Goal: Check status: Check status

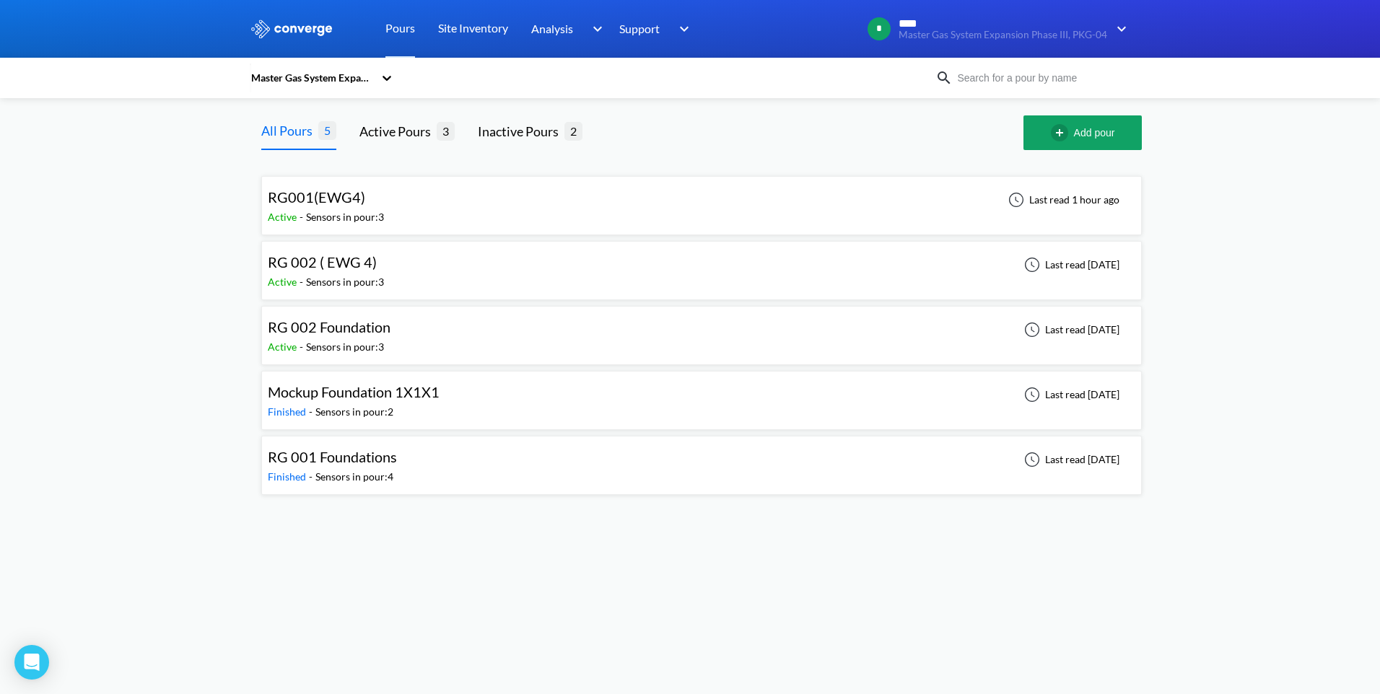
click at [852, 210] on div "RG001(EWG4) Active - Sensors in pour: 3 Last read 1 hour ago" at bounding box center [701, 206] width 867 height 46
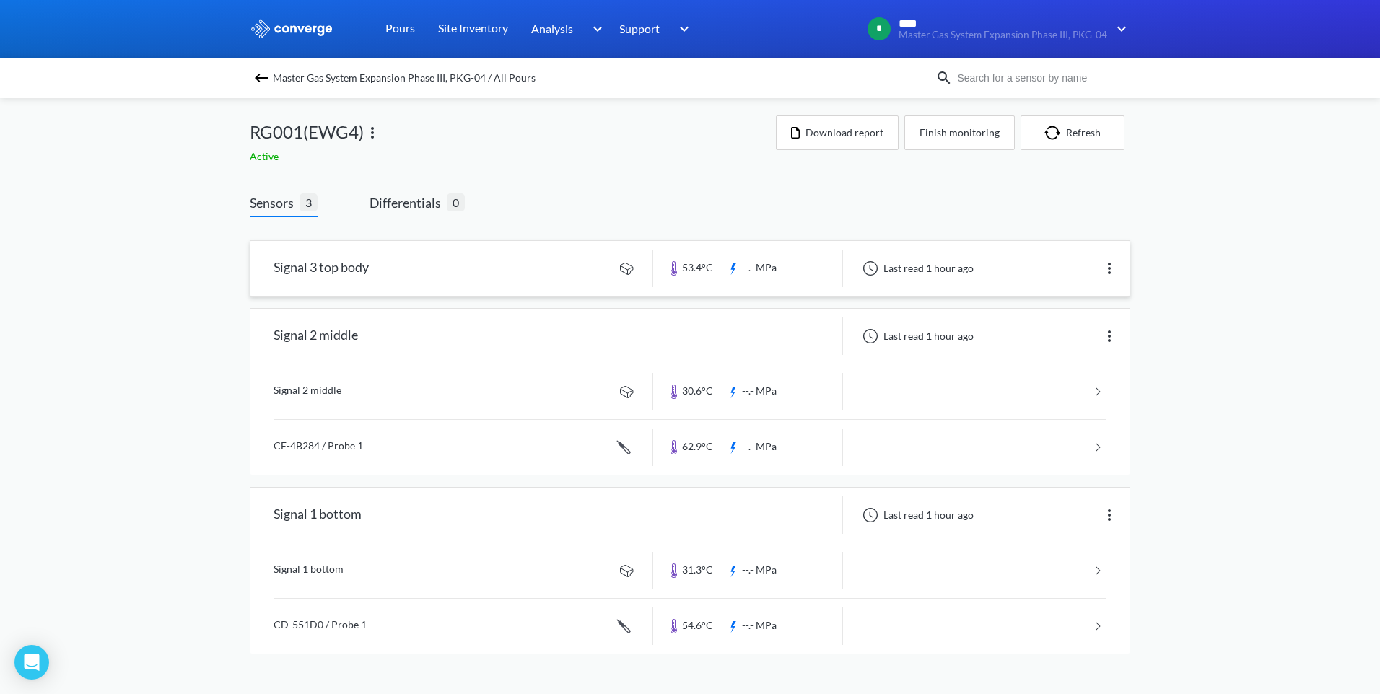
click at [690, 274] on link at bounding box center [689, 268] width 879 height 55
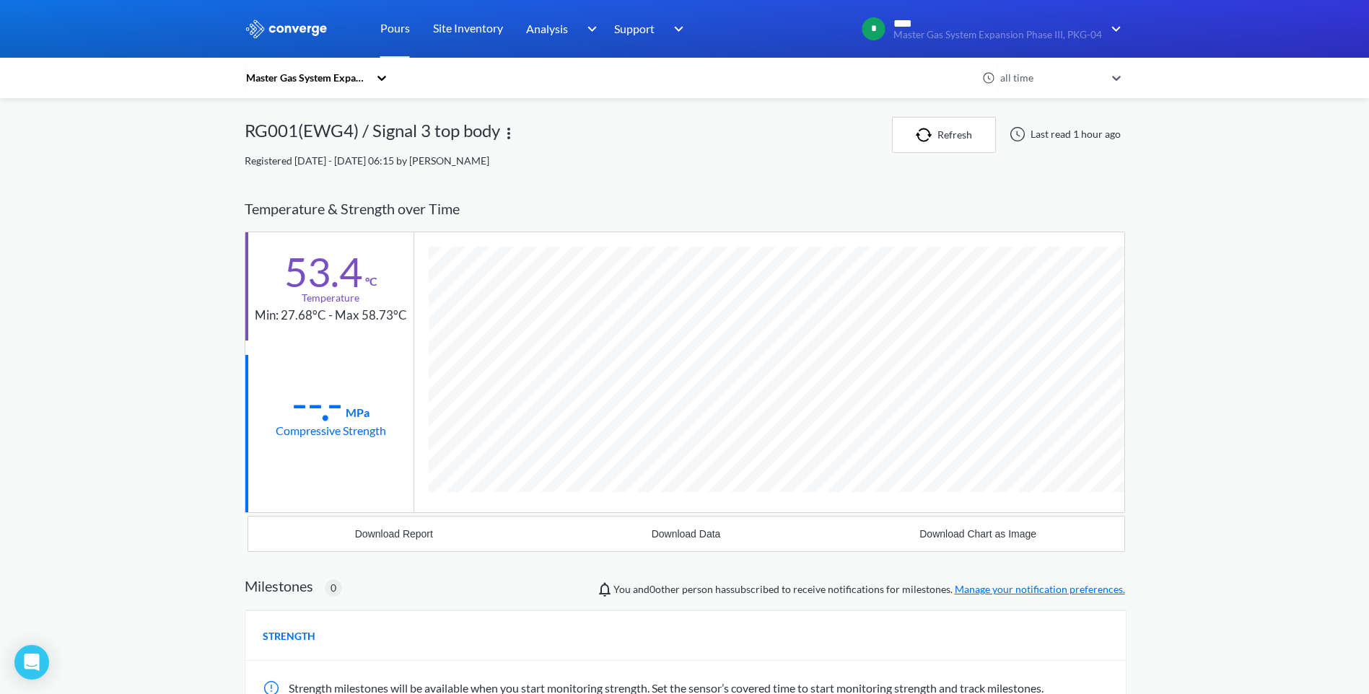
scroll to position [762, 880]
click at [1171, 358] on div "MENU Master Gas System Expansion Phase III, PKG-04 Pours Site Inventory Analysi…" at bounding box center [684, 445] width 1369 height 891
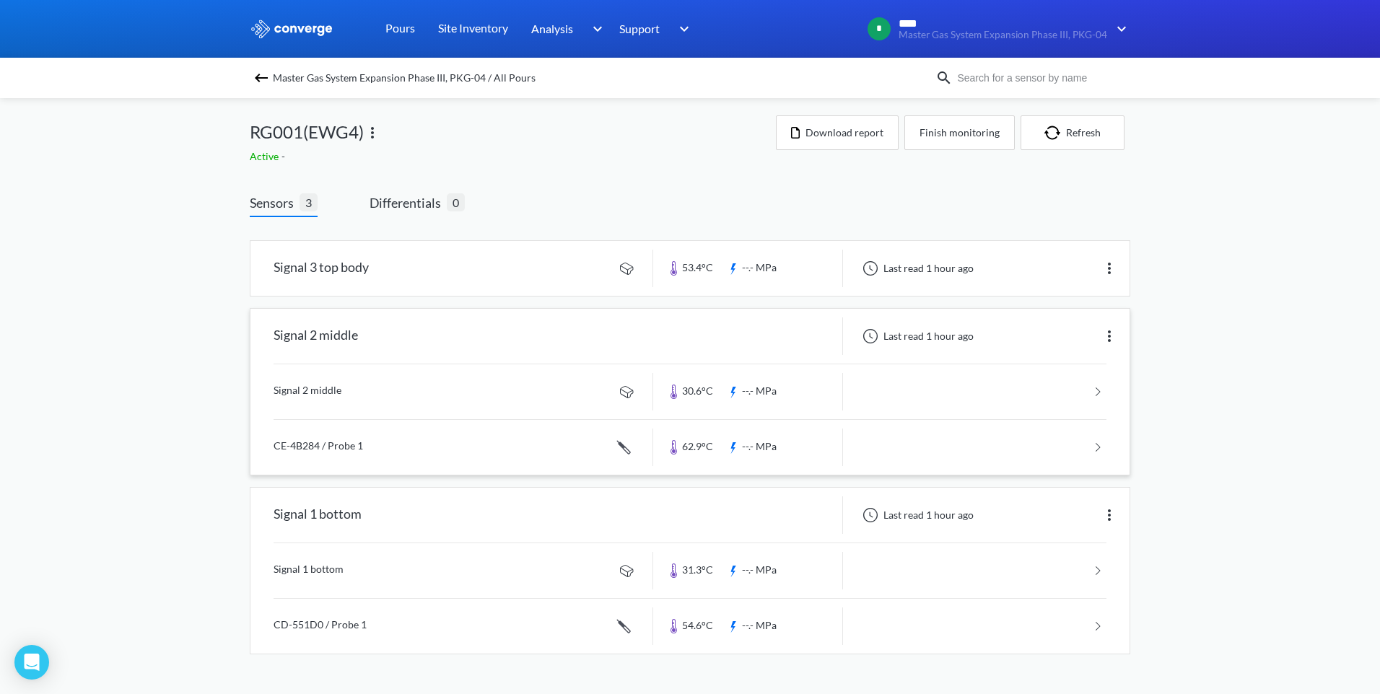
click at [681, 452] on link at bounding box center [690, 447] width 833 height 55
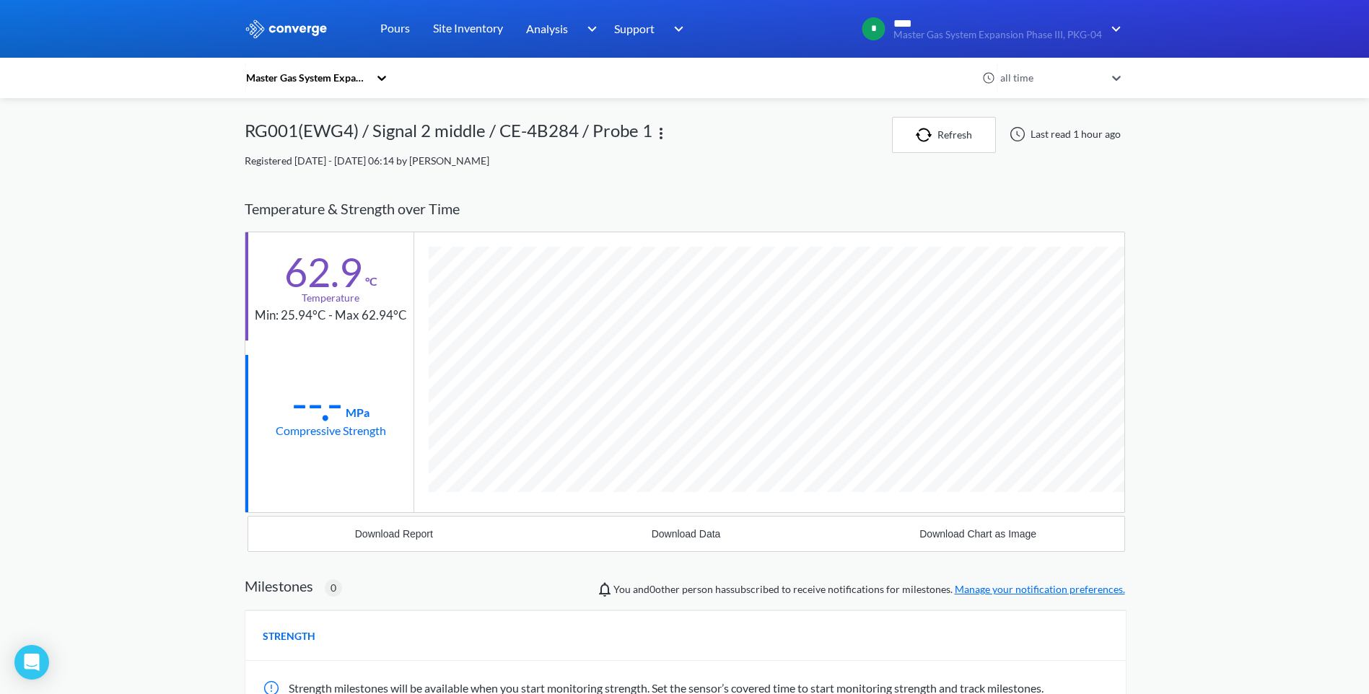
scroll to position [789, 880]
click at [495, 198] on div "Temperature & Strength over Time" at bounding box center [685, 208] width 880 height 45
